Goal: Task Accomplishment & Management: Manage account settings

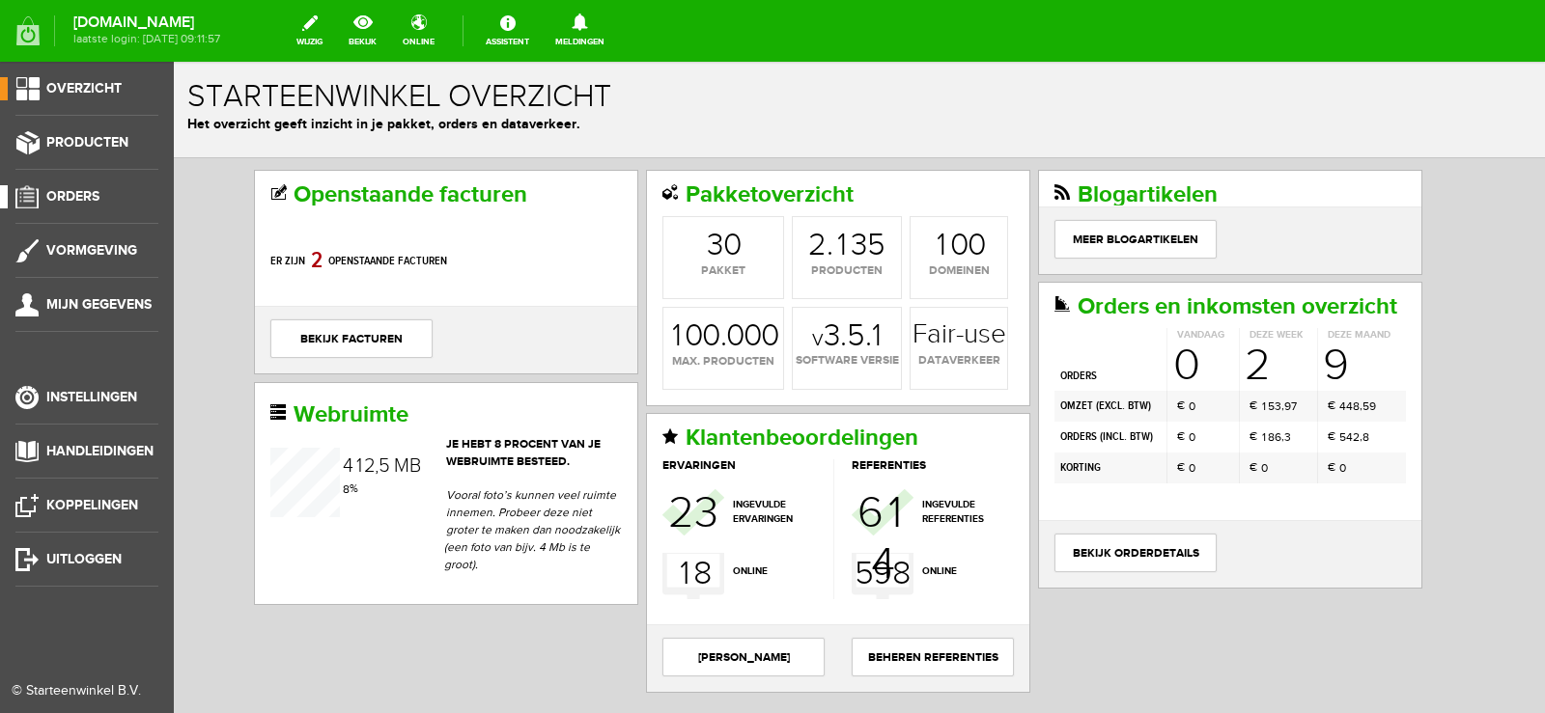
click at [80, 194] on span "Orders" at bounding box center [72, 196] width 53 height 16
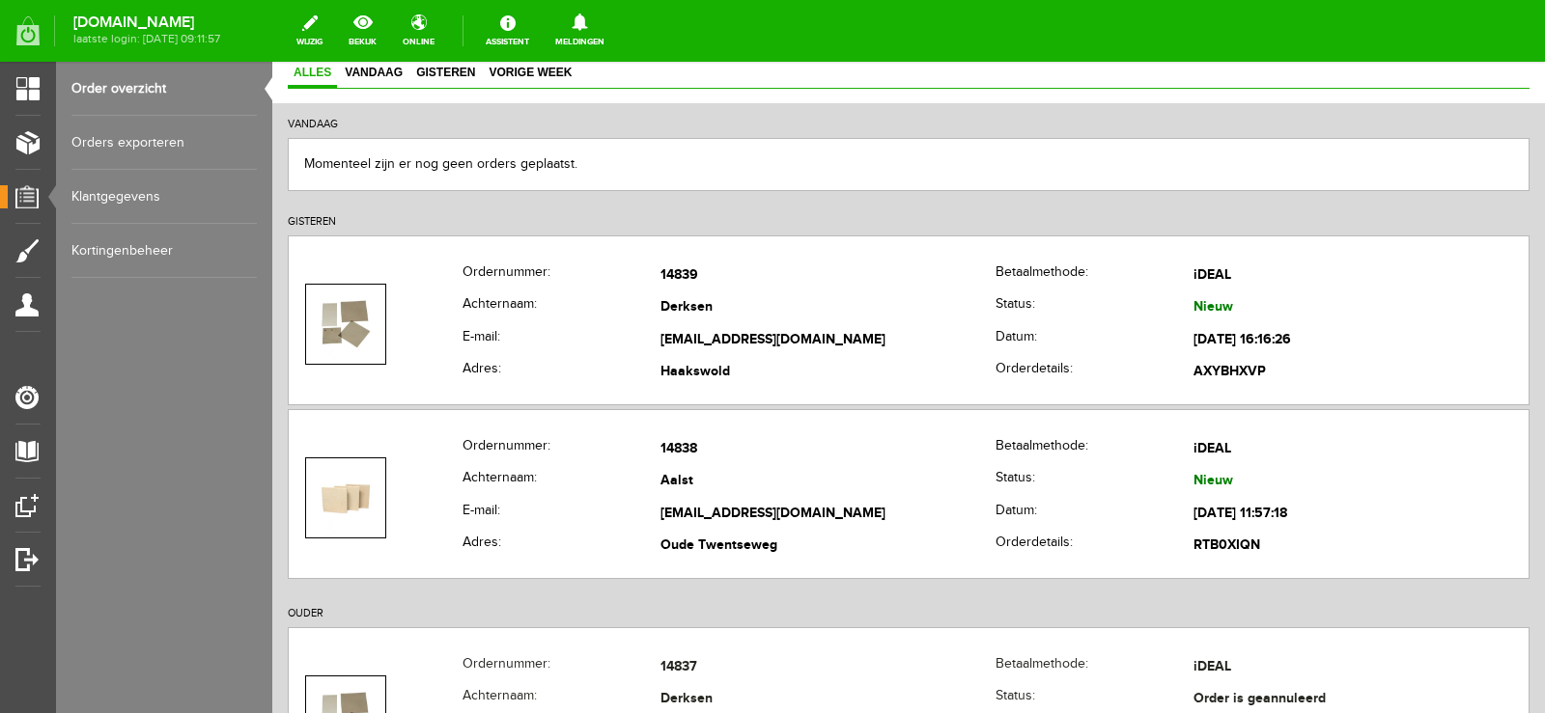
scroll to position [193, 0]
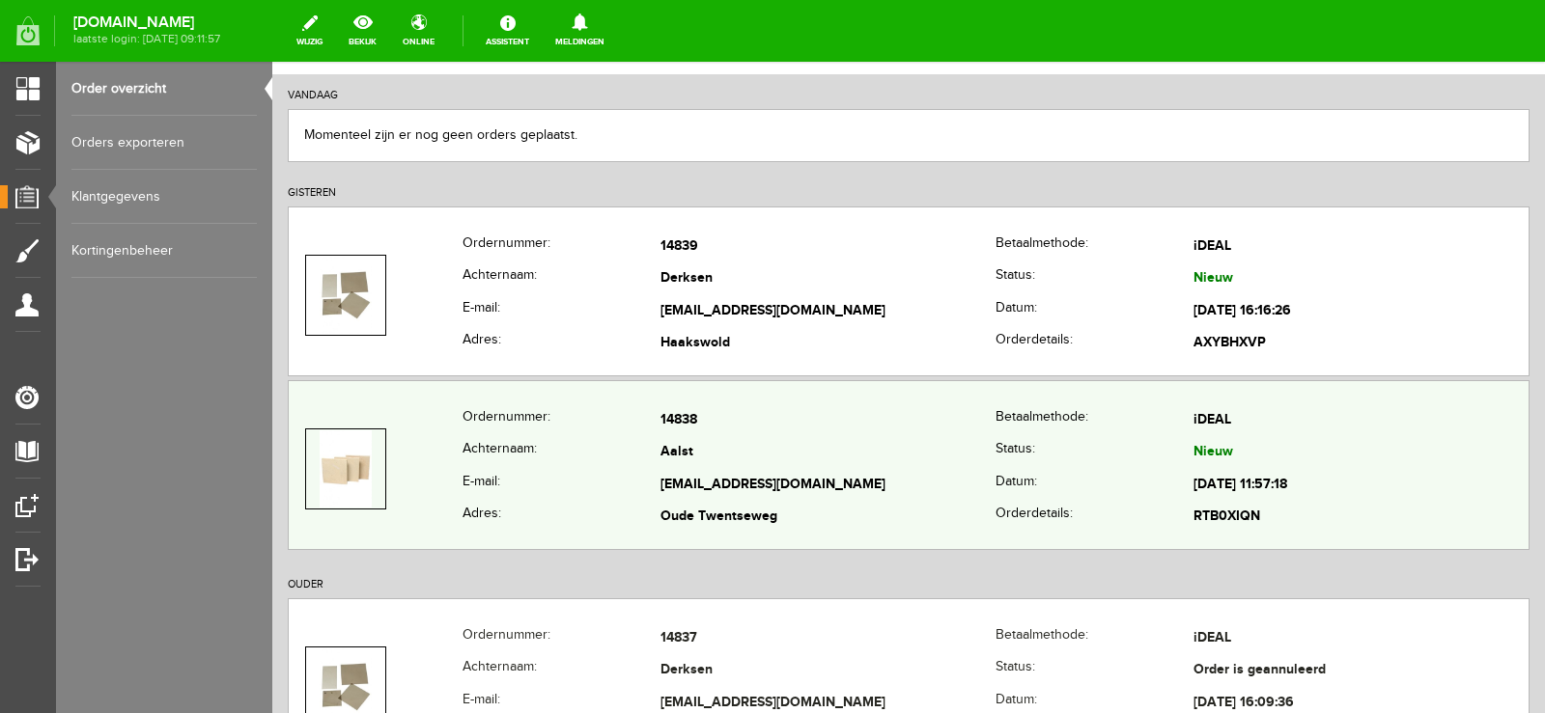
click at [882, 473] on td "[EMAIL_ADDRESS][DOMAIN_NAME]" at bounding box center [827, 485] width 335 height 33
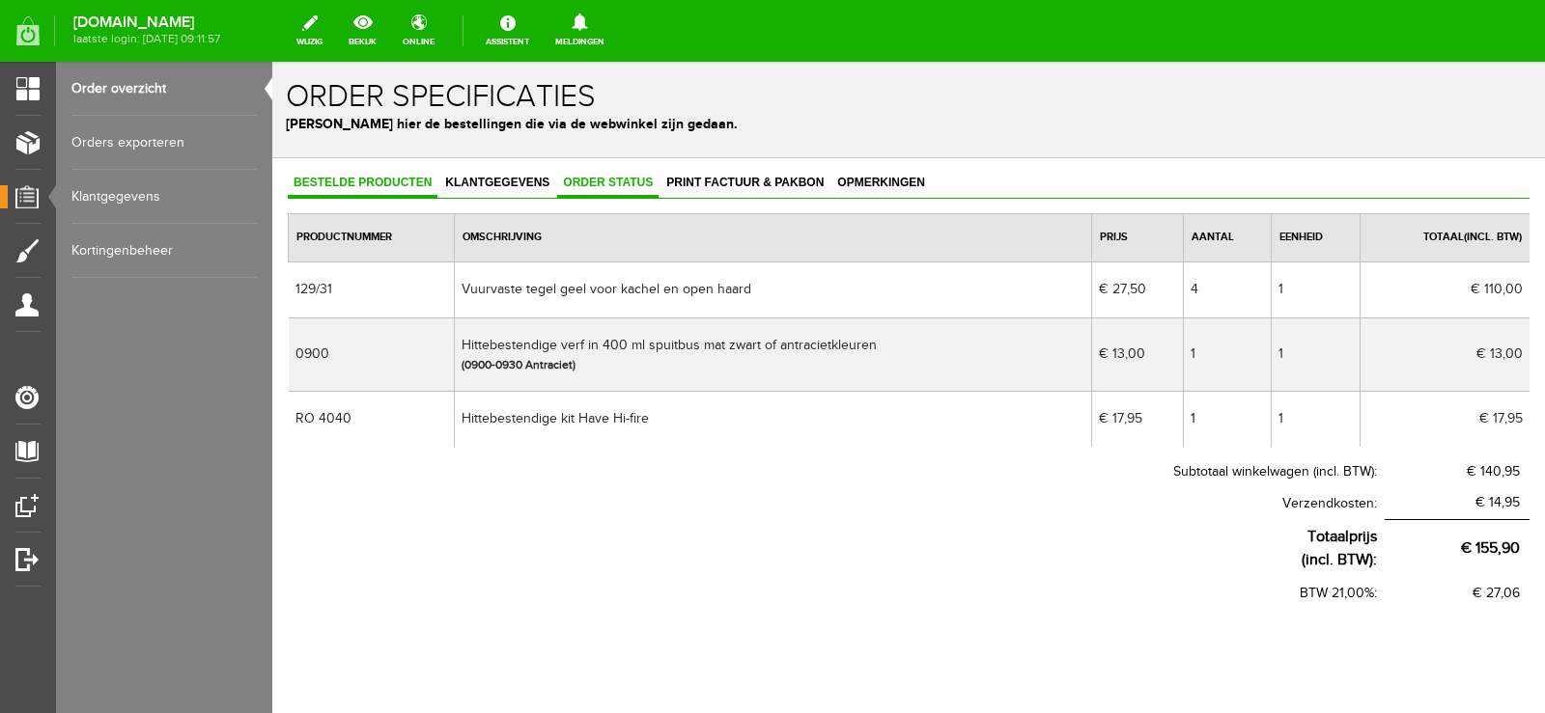
click at [611, 181] on span "Order status" at bounding box center [607, 183] width 101 height 14
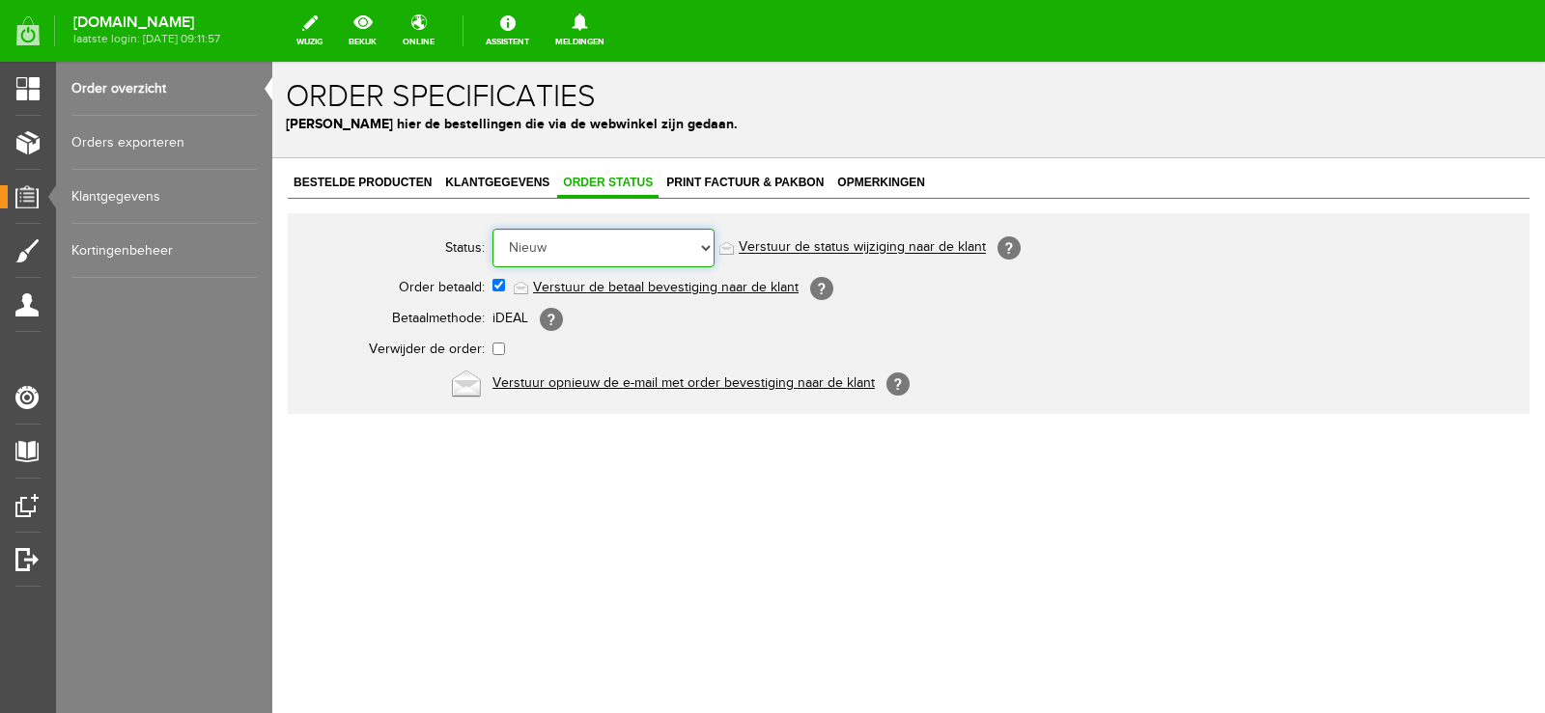
click at [707, 244] on select "Order niet afgerond Nieuw Order in behandeling Wacht op leverancier Wacht op be…" at bounding box center [603, 248] width 222 height 39
select select "14"
click at [492, 229] on select "Order niet afgerond Nieuw Order in behandeling Wacht op leverancier Wacht op be…" at bounding box center [603, 248] width 222 height 39
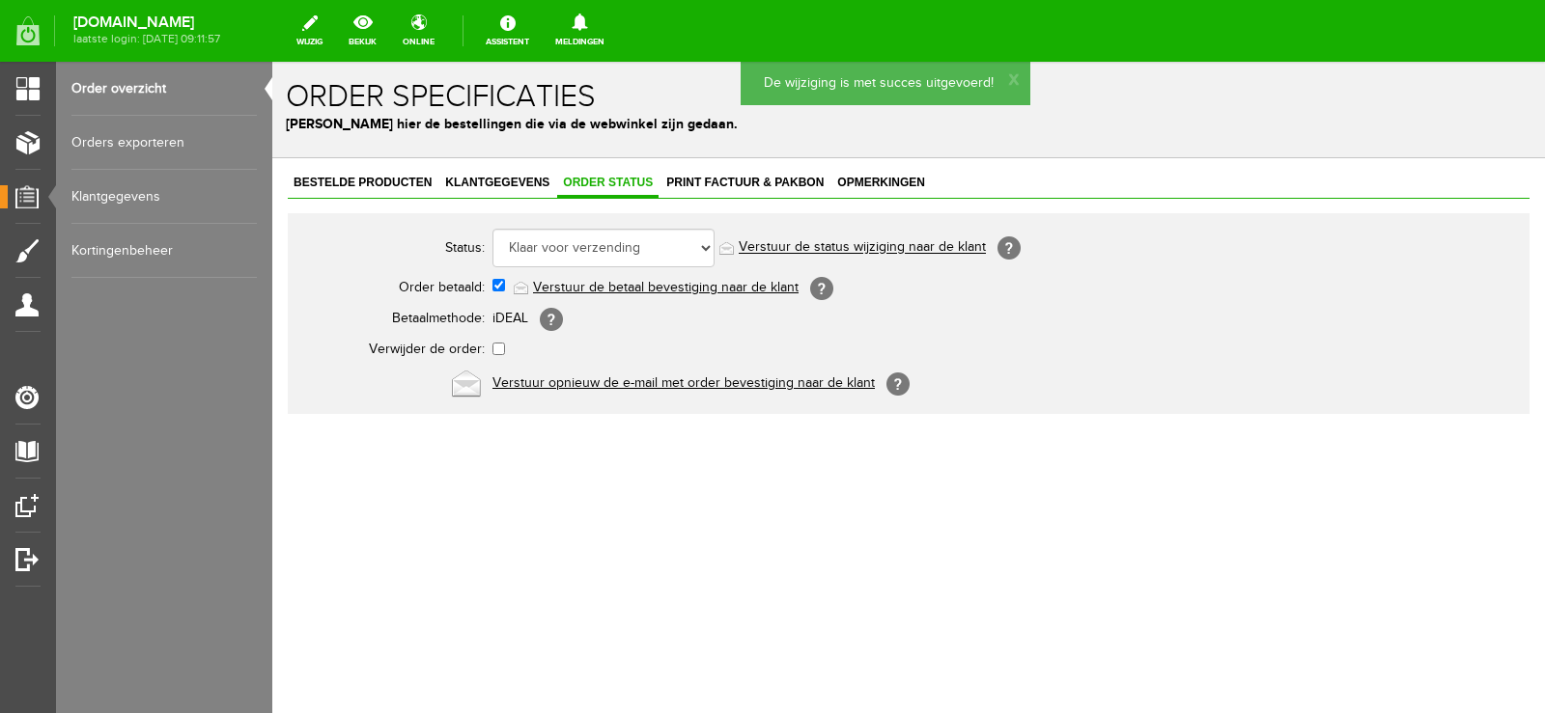
click at [890, 244] on link "Verstuur de status wijziging naar de klant" at bounding box center [862, 247] width 247 height 15
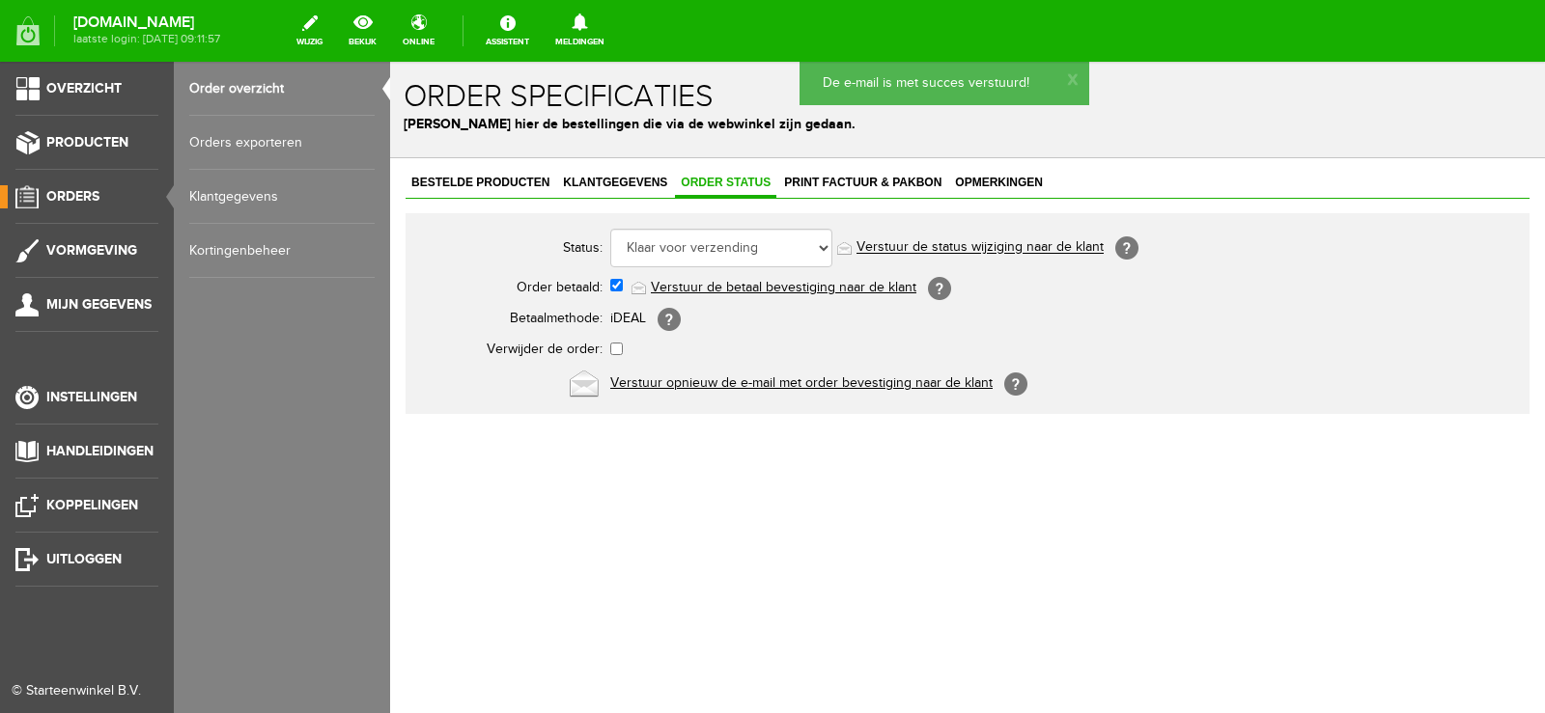
click at [83, 186] on link "Orders" at bounding box center [79, 196] width 158 height 23
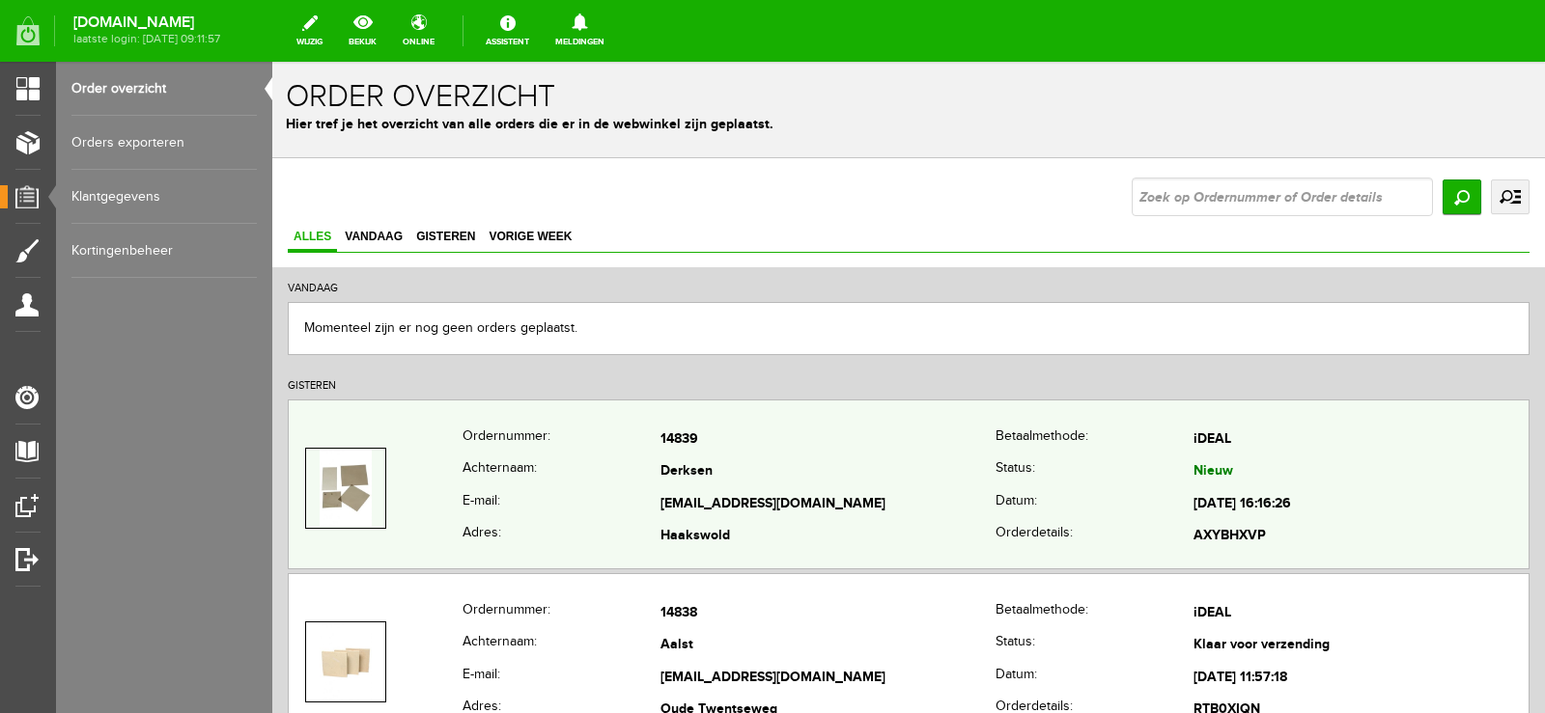
click at [910, 469] on td "Derksen" at bounding box center [827, 473] width 335 height 33
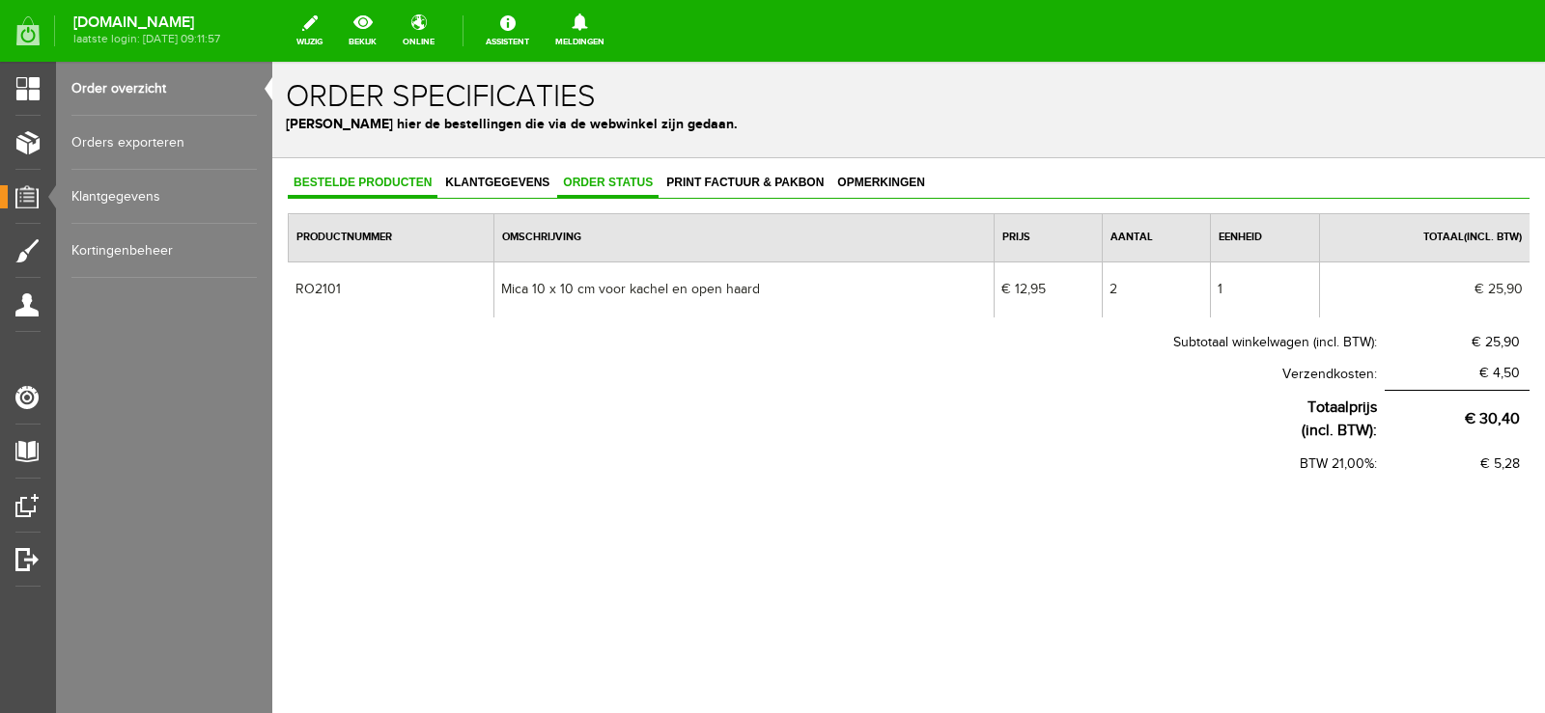
click at [609, 180] on span "Order status" at bounding box center [607, 183] width 101 height 14
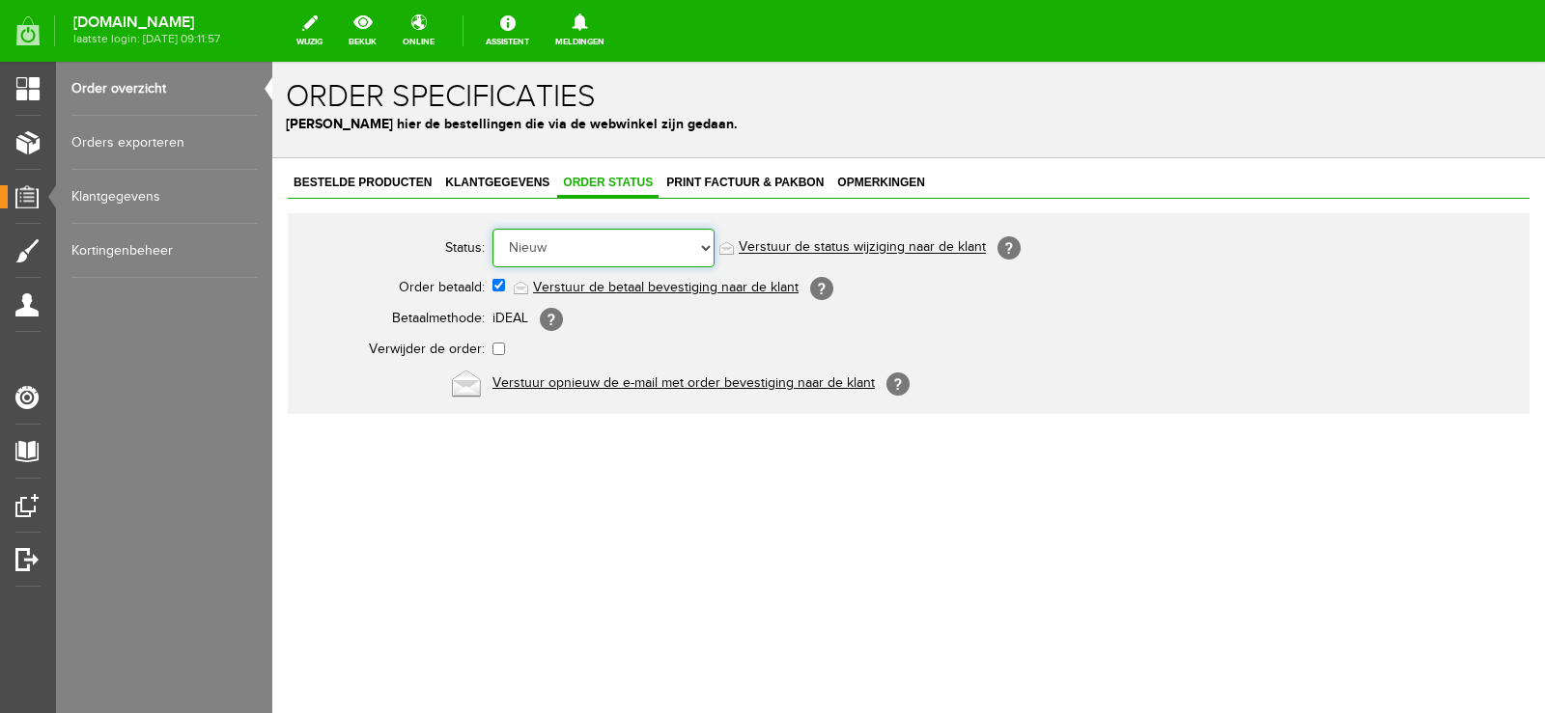
click at [706, 241] on select "Order niet afgerond Nieuw Order in behandeling Wacht op leverancier Wacht op be…" at bounding box center [603, 248] width 222 height 39
select select "14"
click at [492, 229] on select "Order niet afgerond Nieuw Order in behandeling Wacht op leverancier Wacht op be…" at bounding box center [603, 248] width 222 height 39
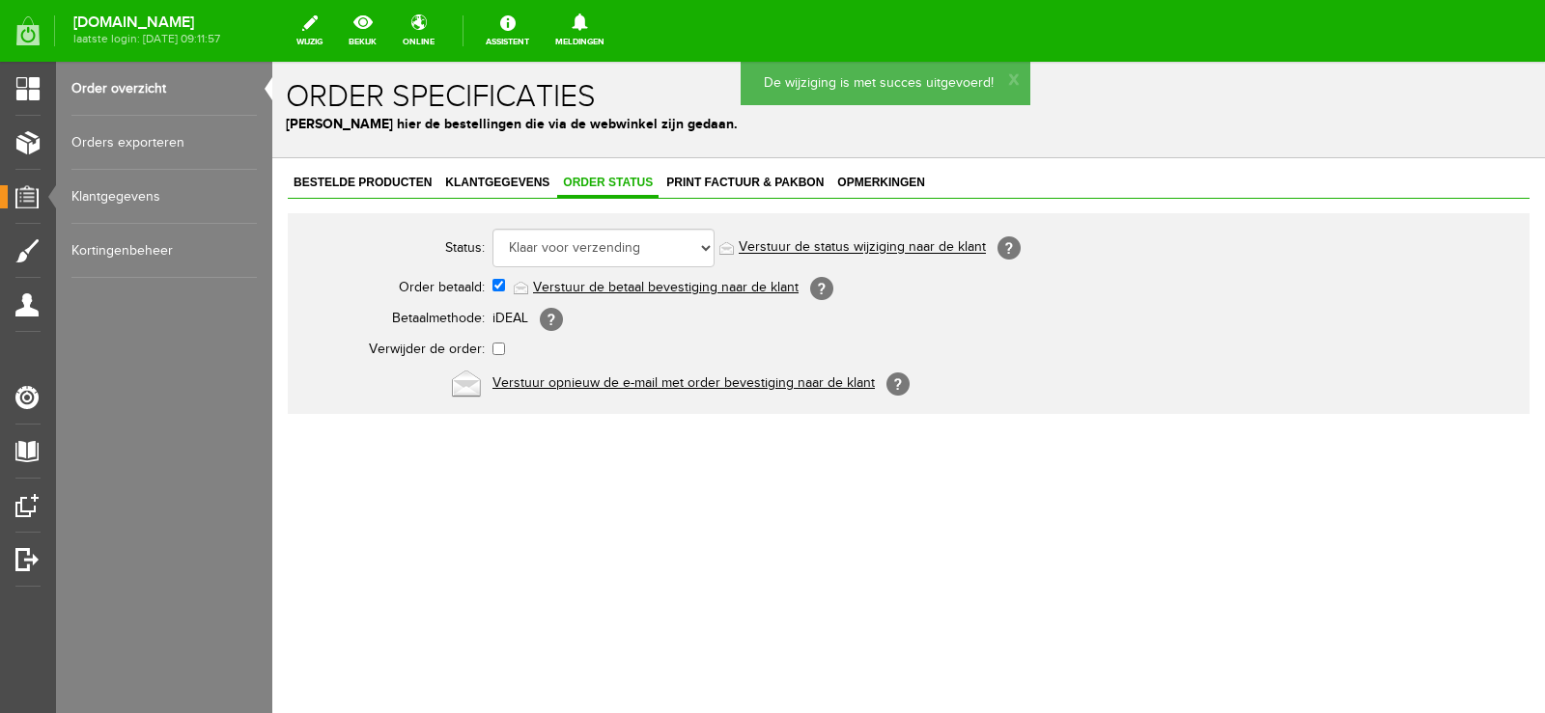
click at [881, 246] on link "Verstuur de status wijziging naar de klant" at bounding box center [862, 247] width 247 height 15
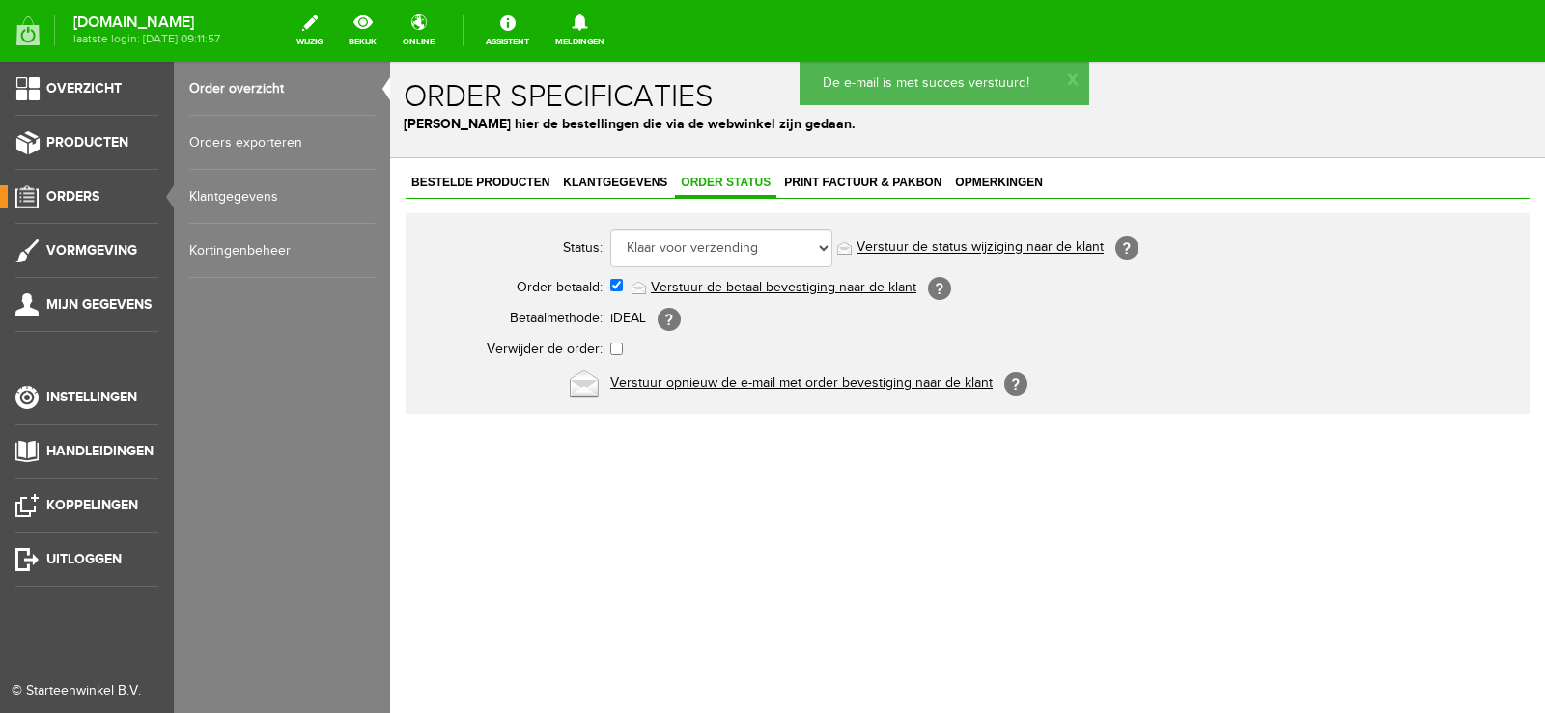
click at [72, 193] on span "Orders" at bounding box center [72, 196] width 53 height 16
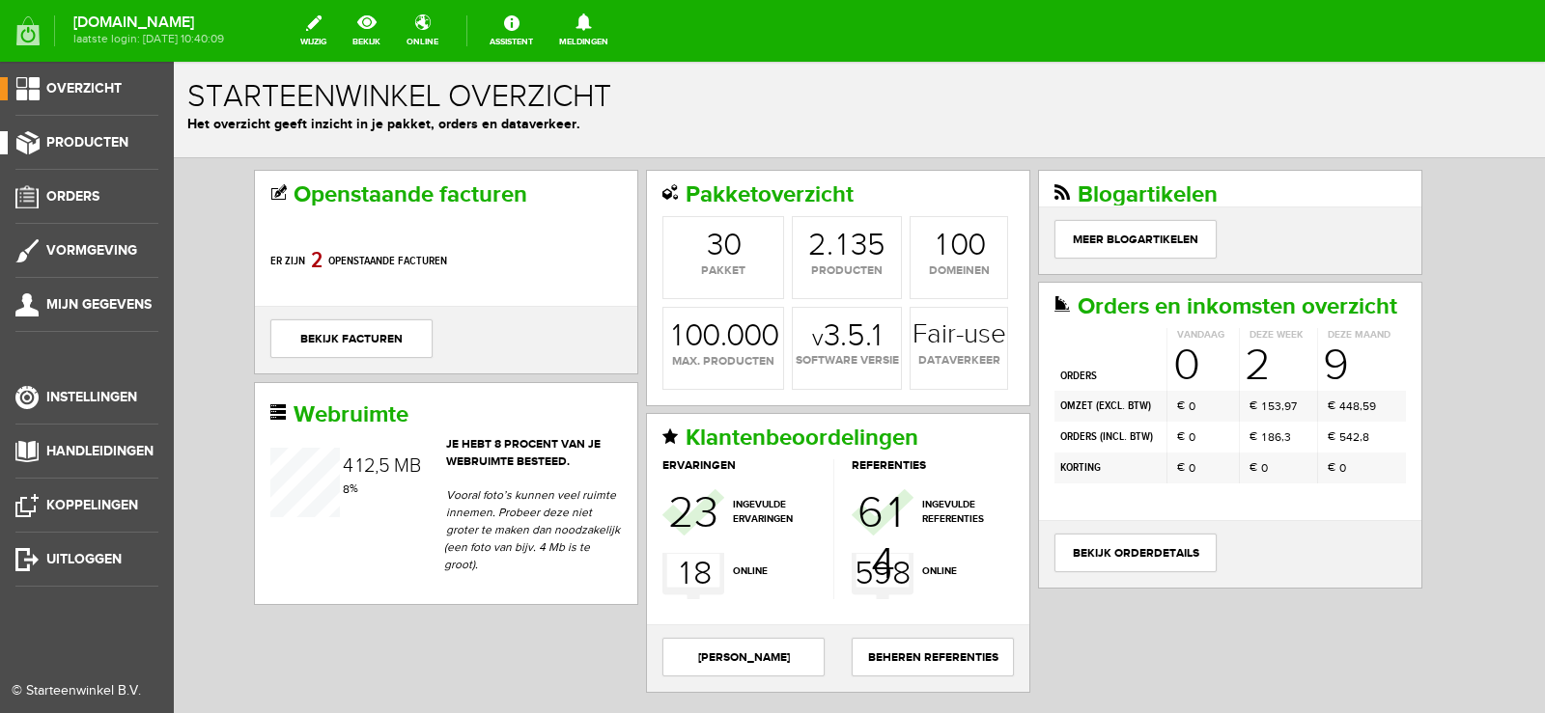
click at [114, 132] on link "Producten" at bounding box center [79, 142] width 158 height 23
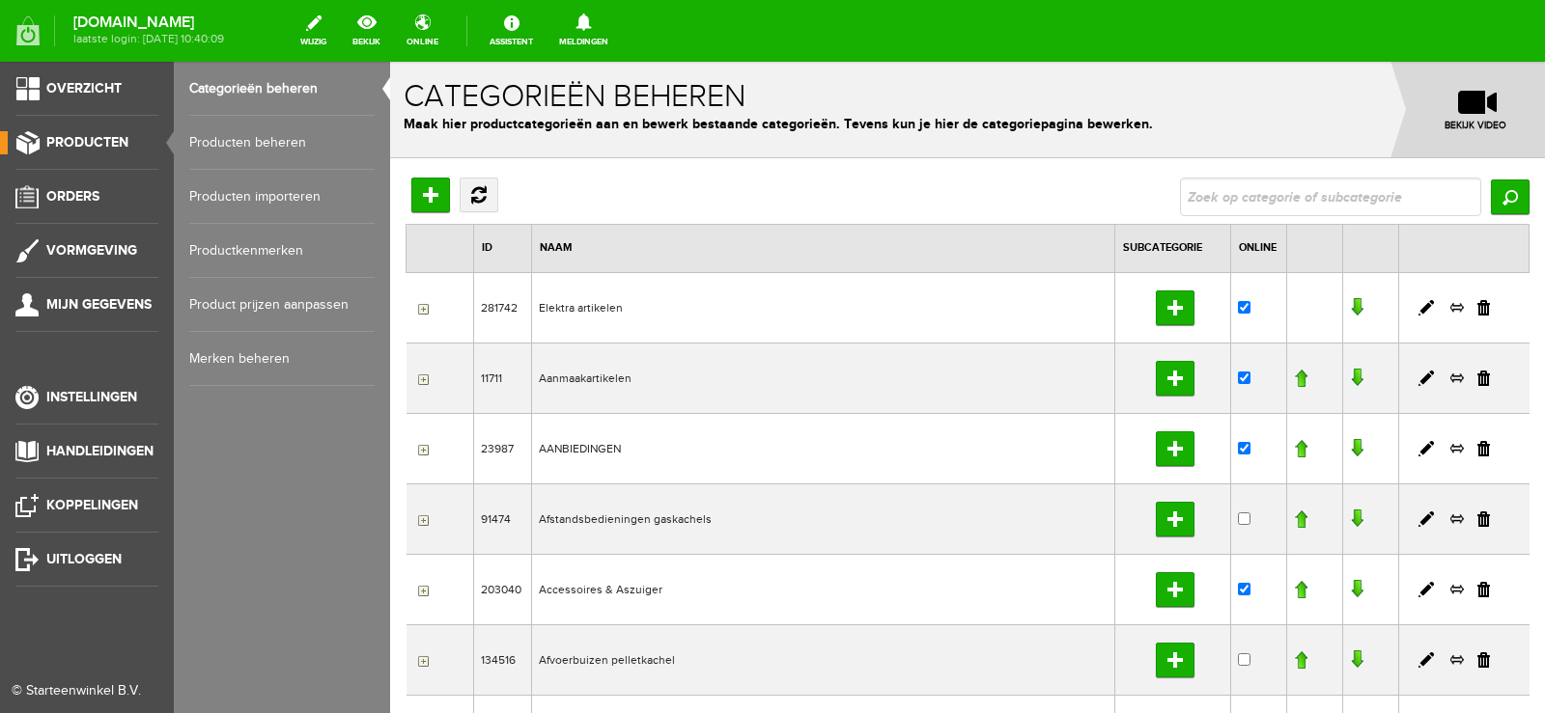
click at [266, 143] on link "Producten beheren" at bounding box center [281, 143] width 185 height 54
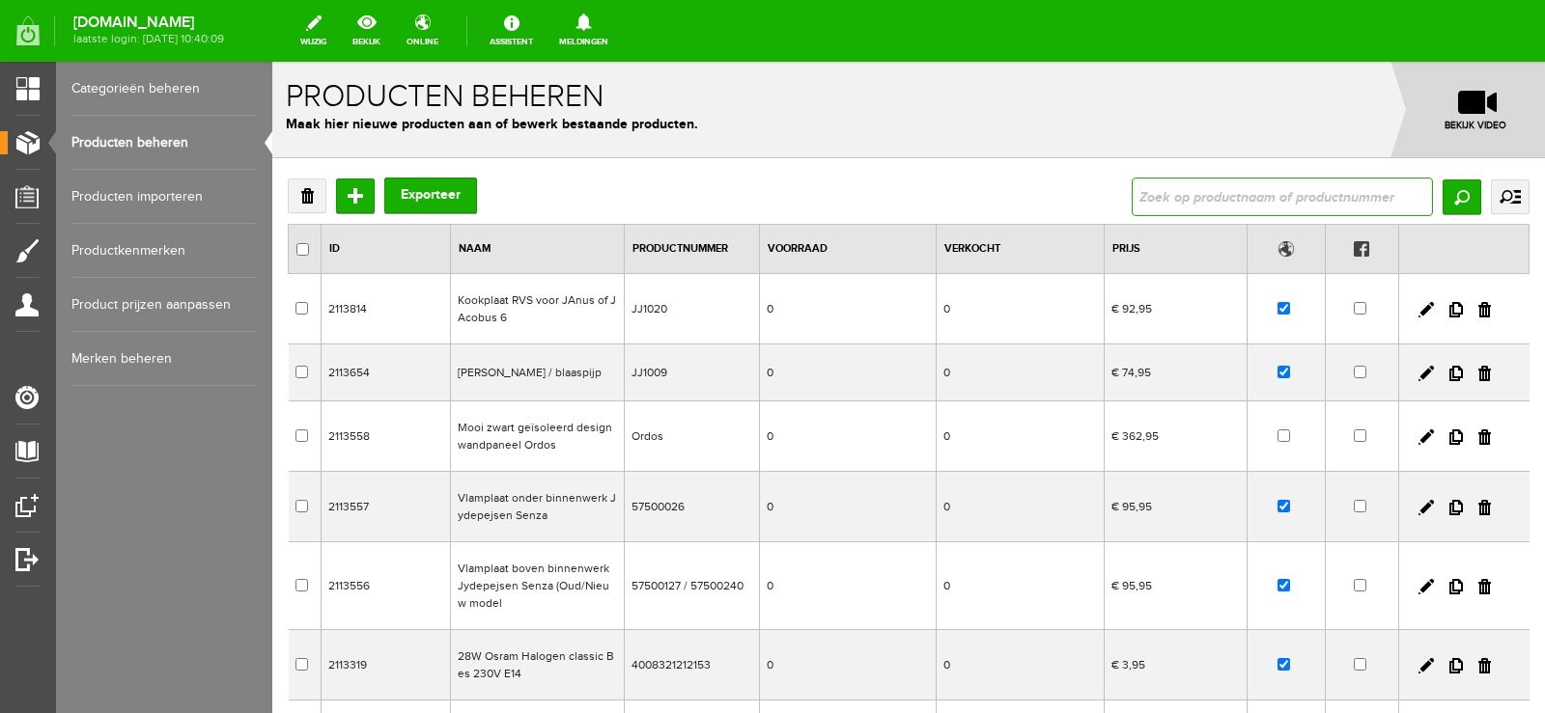
click at [1154, 187] on input "text" at bounding box center [1282, 197] width 301 height 39
type input "129/31"
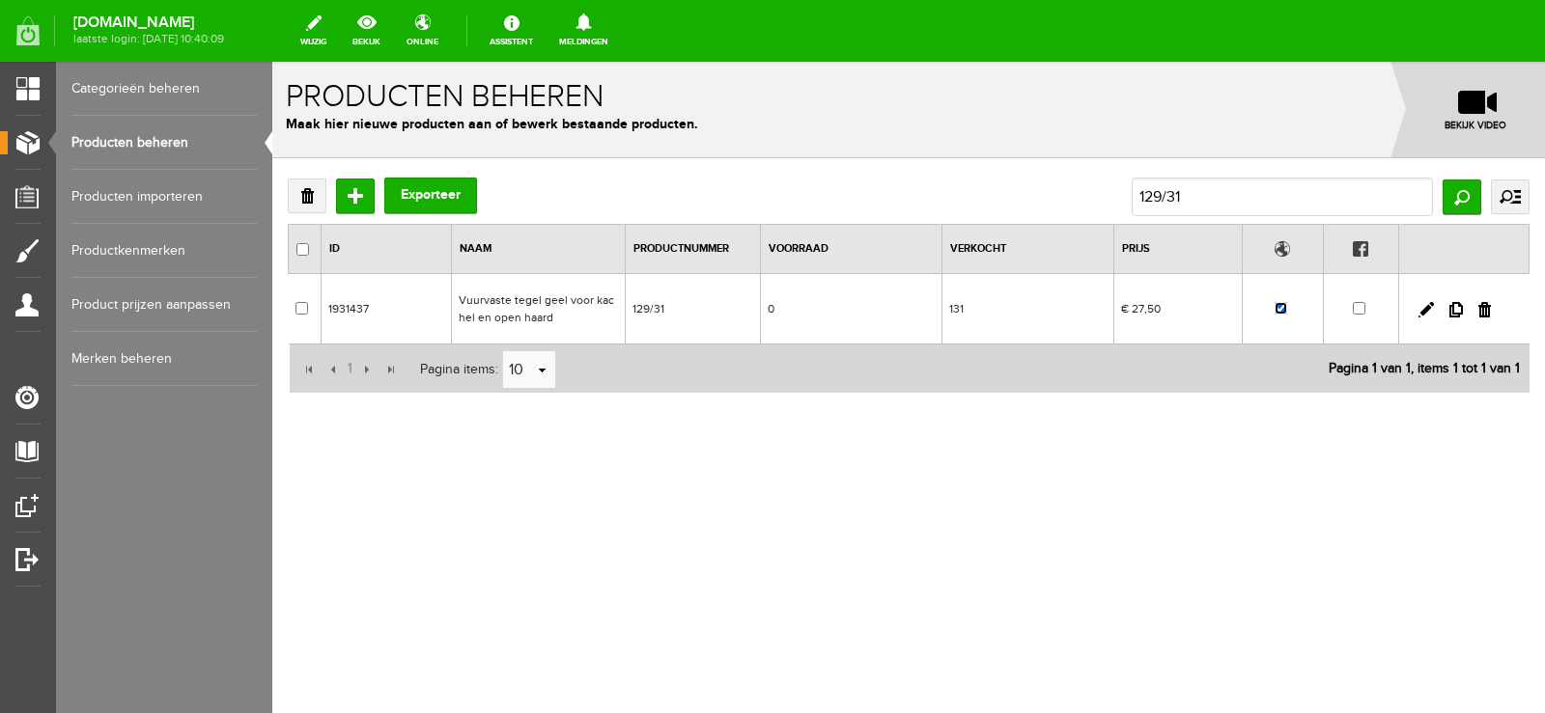
click at [1280, 307] on input "checkbox" at bounding box center [1280, 308] width 13 height 13
checkbox input "false"
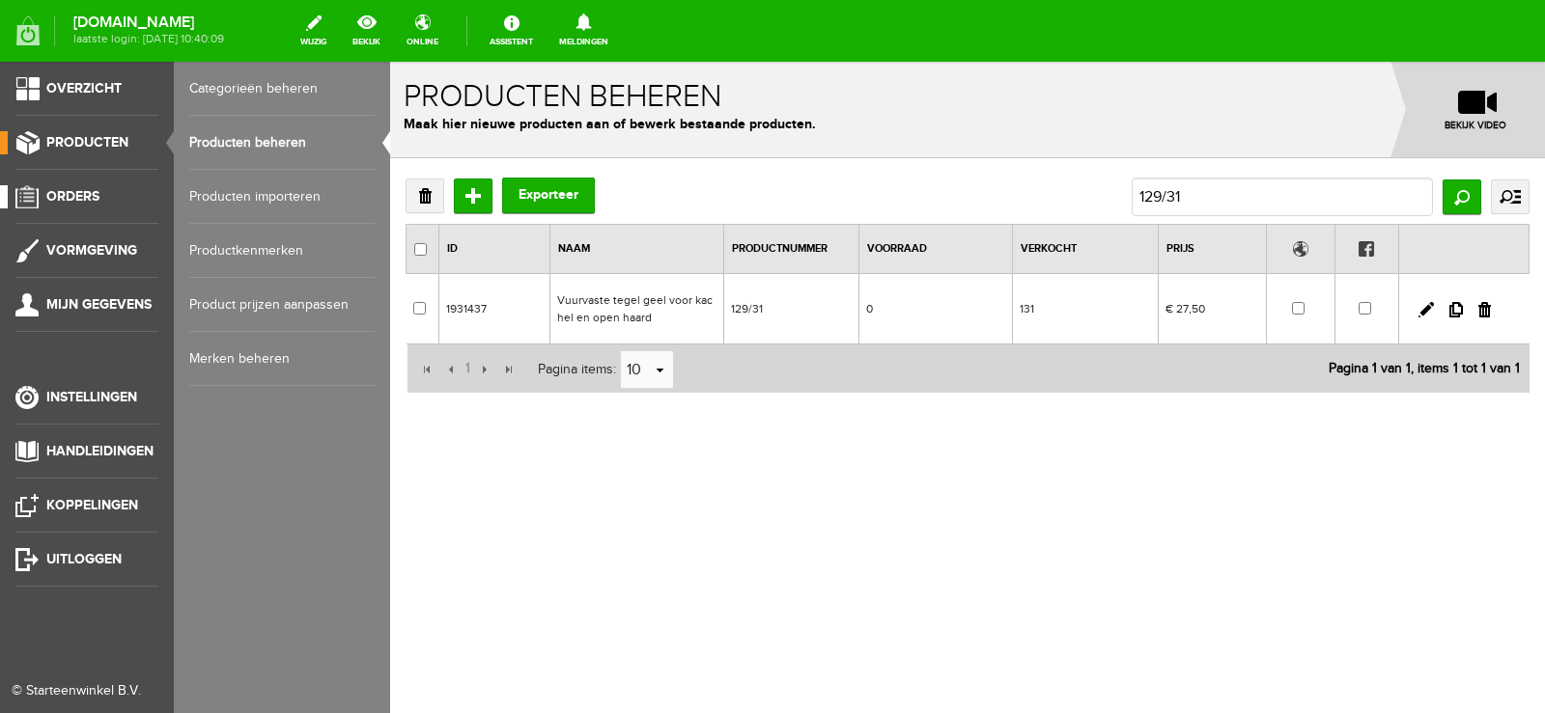
click at [61, 194] on span "Orders" at bounding box center [72, 196] width 53 height 16
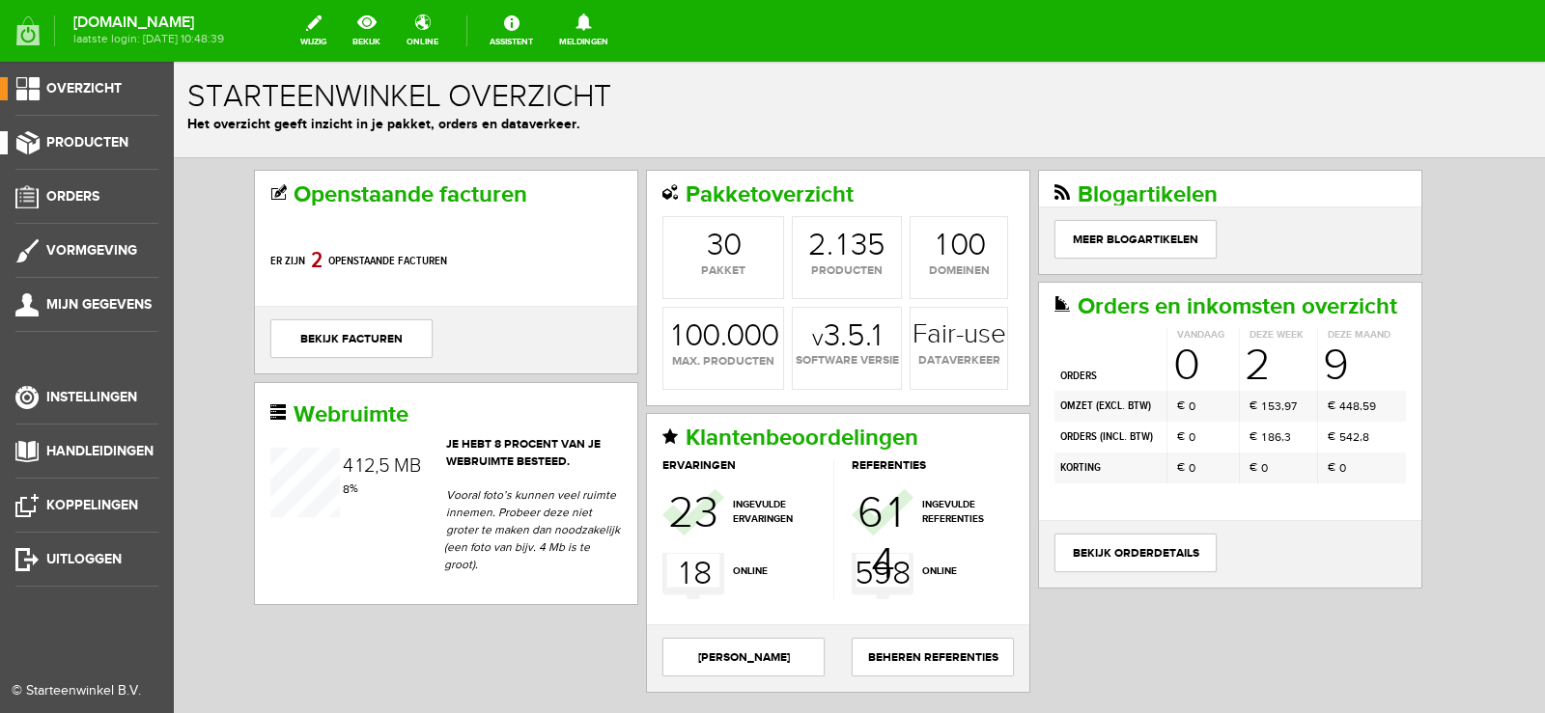
click at [98, 138] on span "Producten" at bounding box center [87, 142] width 82 height 16
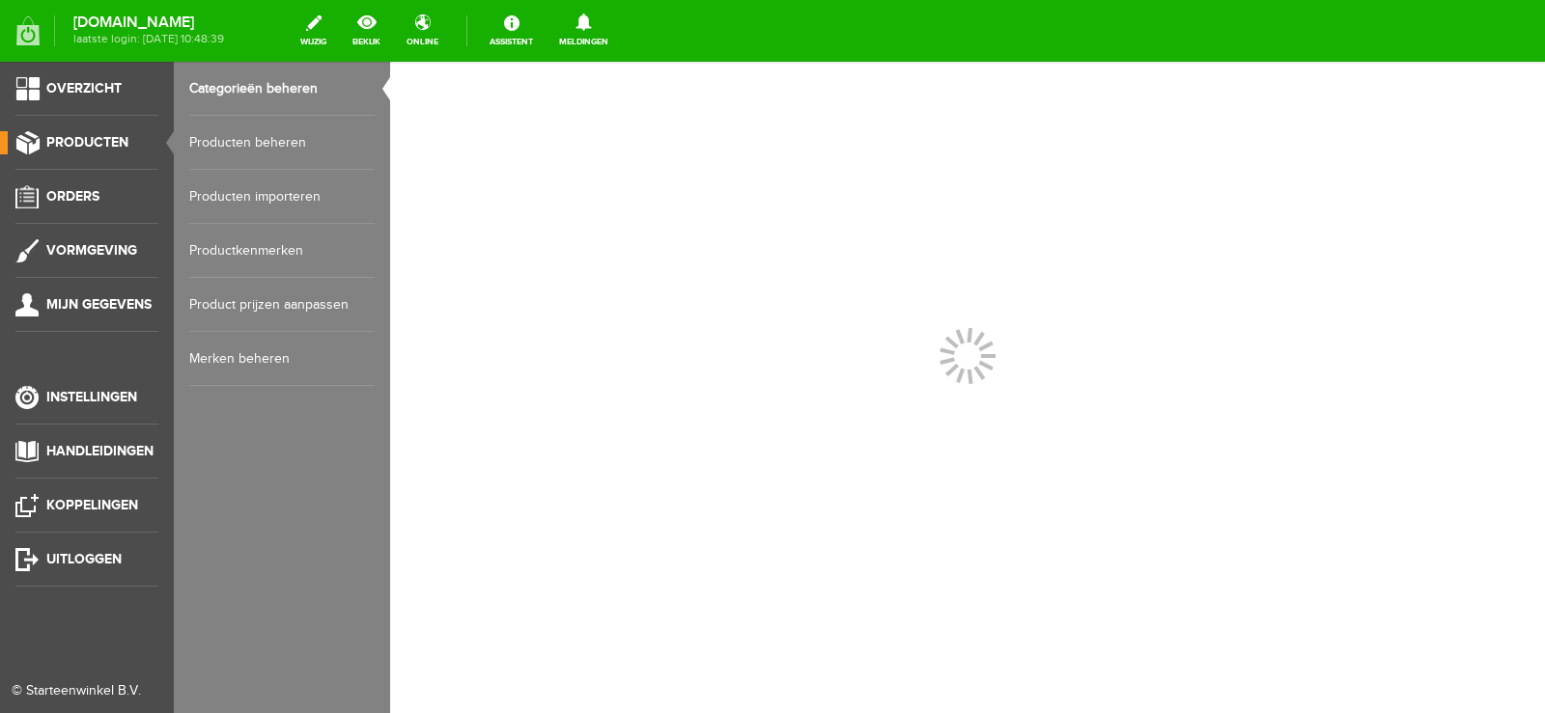
click at [253, 138] on link "Producten beheren" at bounding box center [281, 143] width 185 height 54
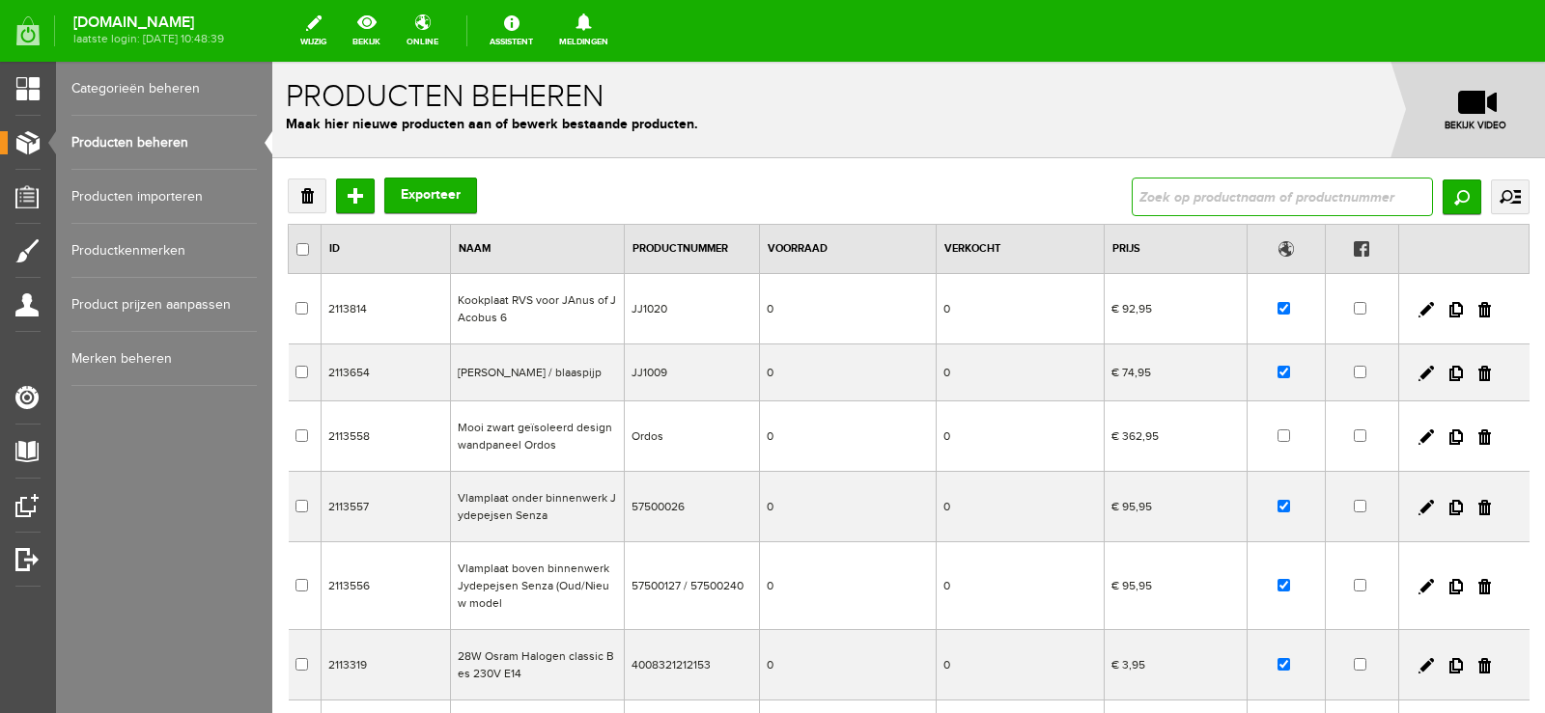
click at [1149, 199] on input "text" at bounding box center [1282, 197] width 301 height 39
type input "129/26"
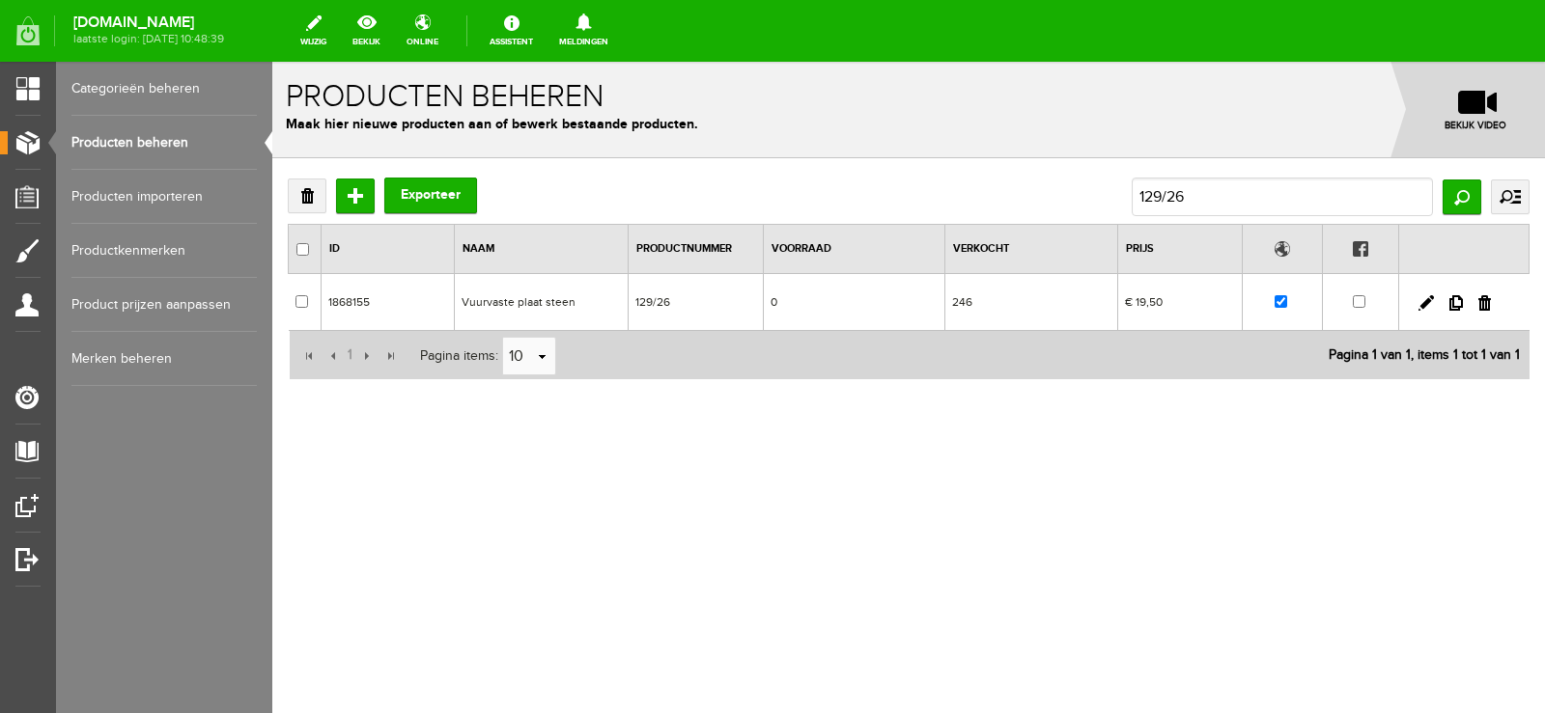
click at [889, 294] on td "0" at bounding box center [855, 302] width 182 height 57
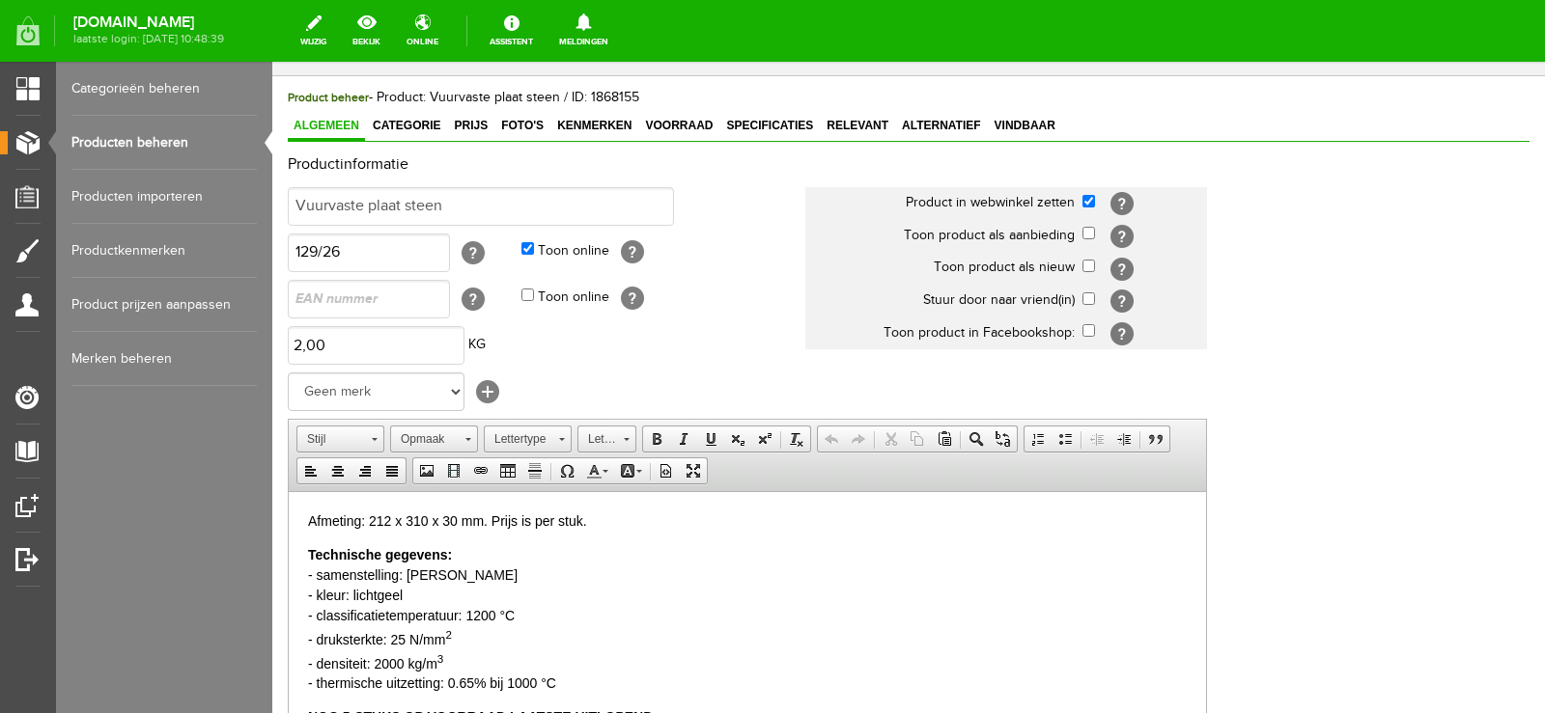
scroll to position [290, 0]
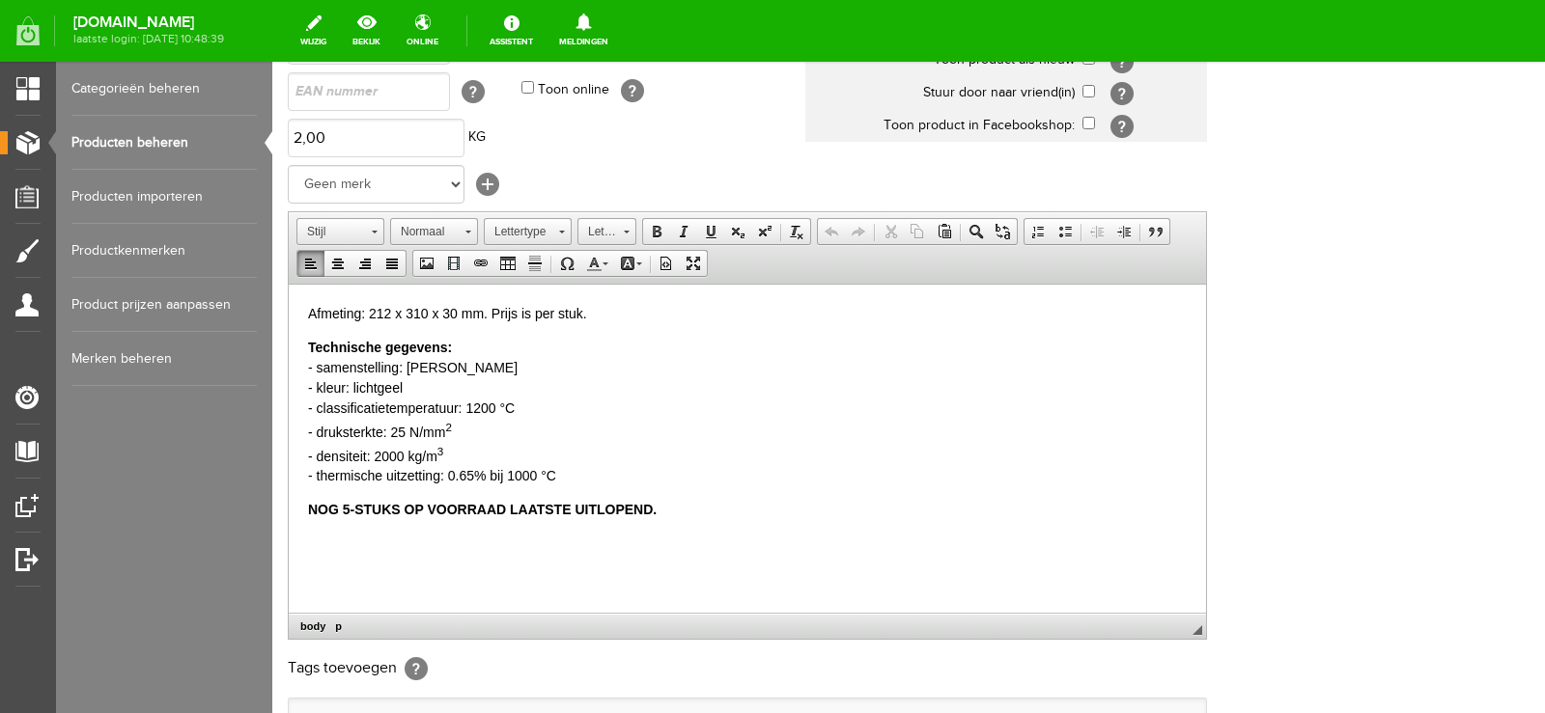
click at [340, 505] on b "NOG 5-STUKS OP VOORRAAD LAATSTE UITLOPEND." at bounding box center [482, 508] width 349 height 15
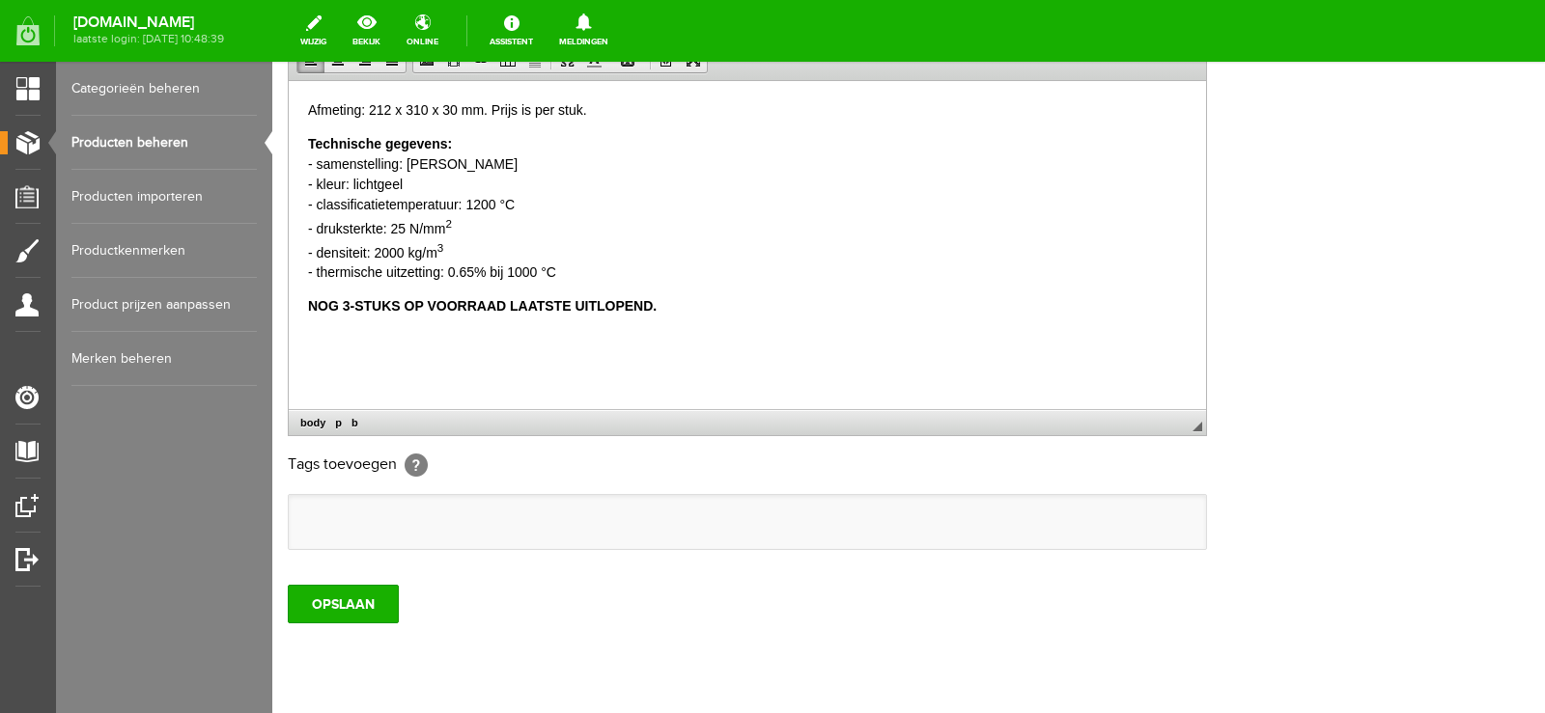
scroll to position [546, 0]
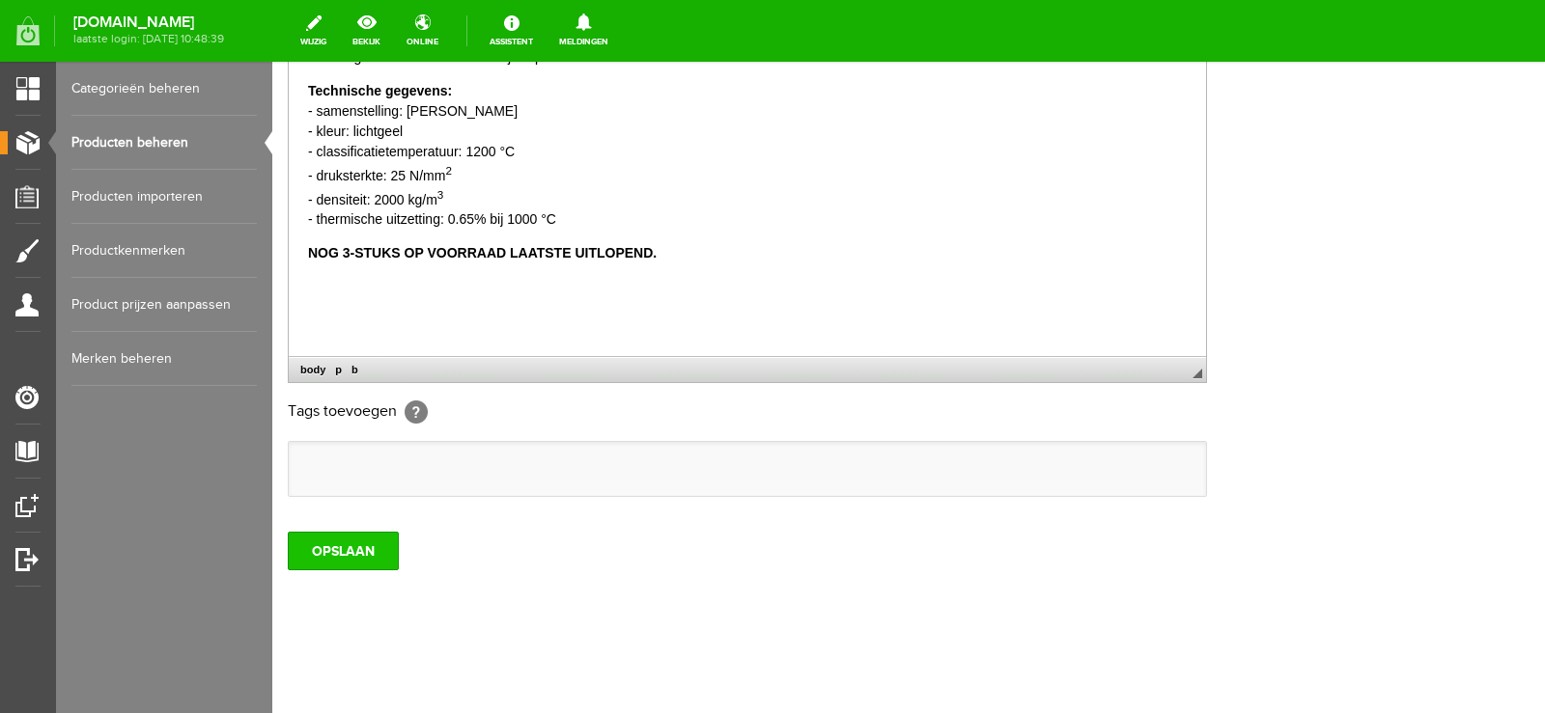
click at [335, 553] on input "OPSLAAN" at bounding box center [343, 551] width 111 height 39
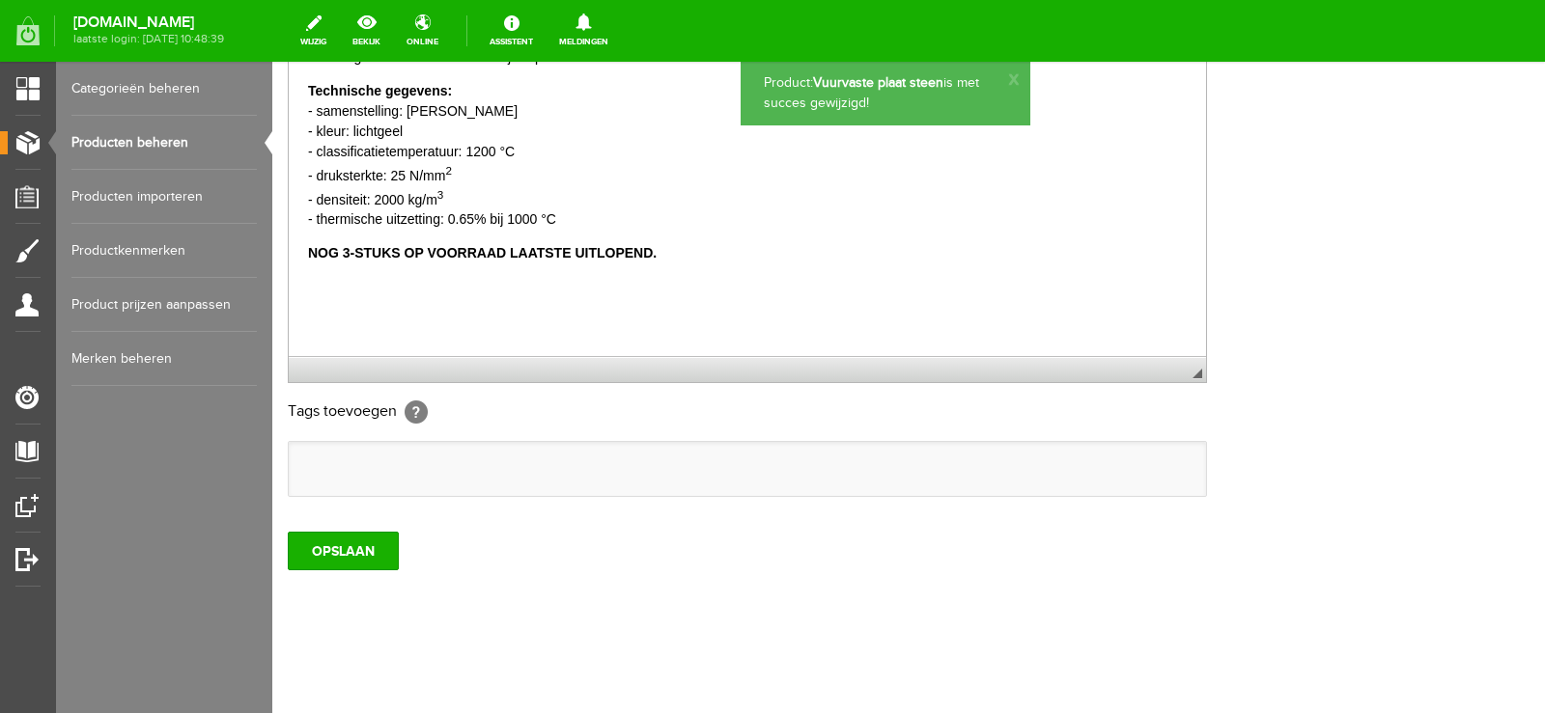
scroll to position [0, 0]
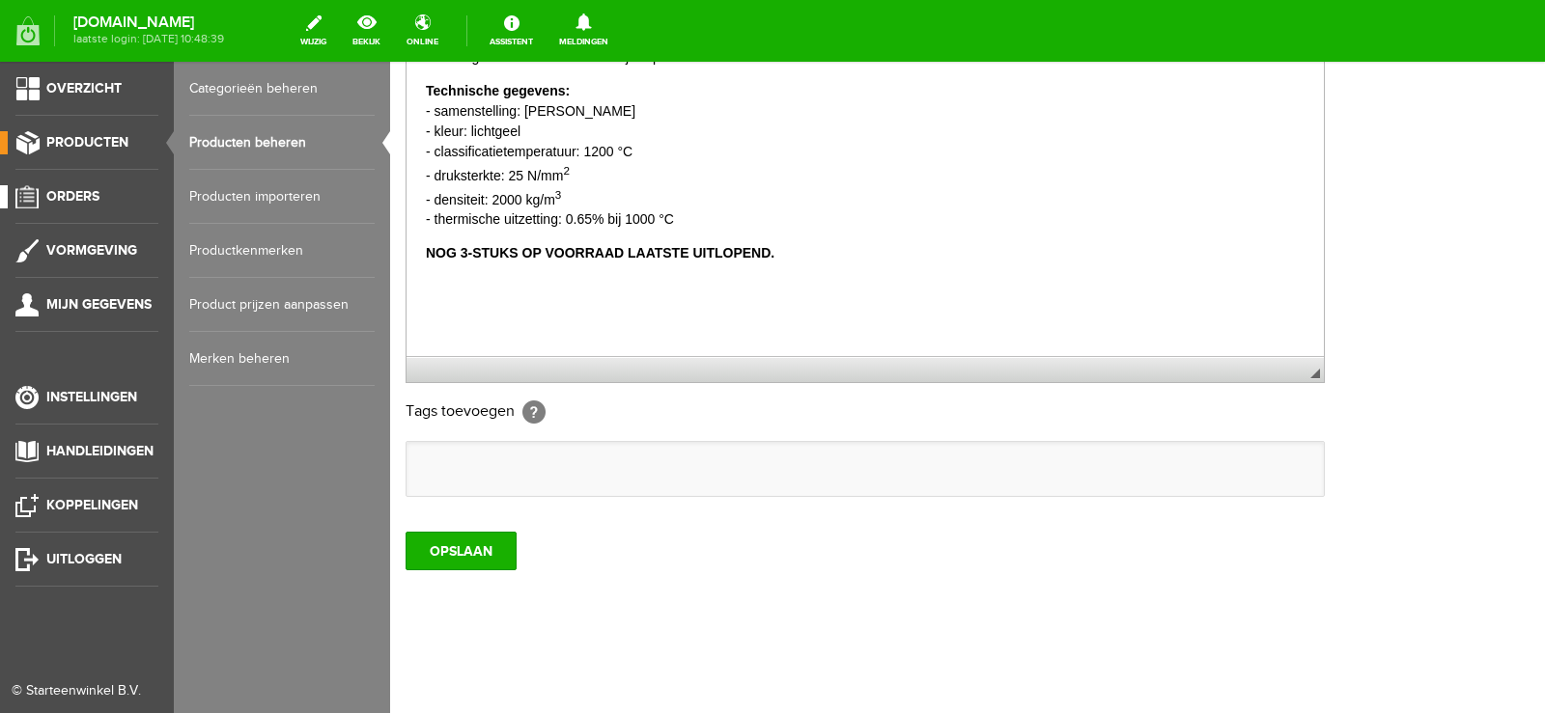
click at [86, 192] on span "Orders" at bounding box center [72, 196] width 53 height 16
